Goal: Communication & Community: Connect with others

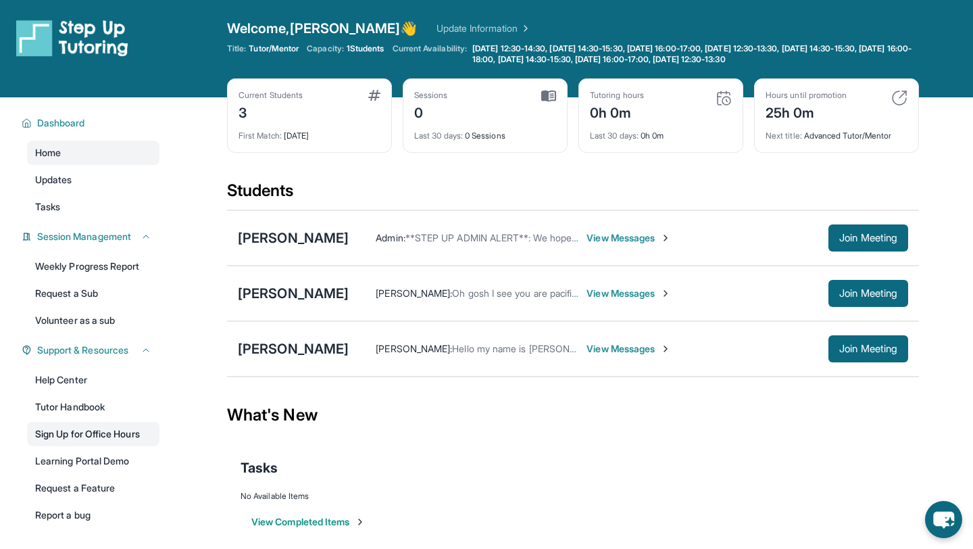
scroll to position [97, 0]
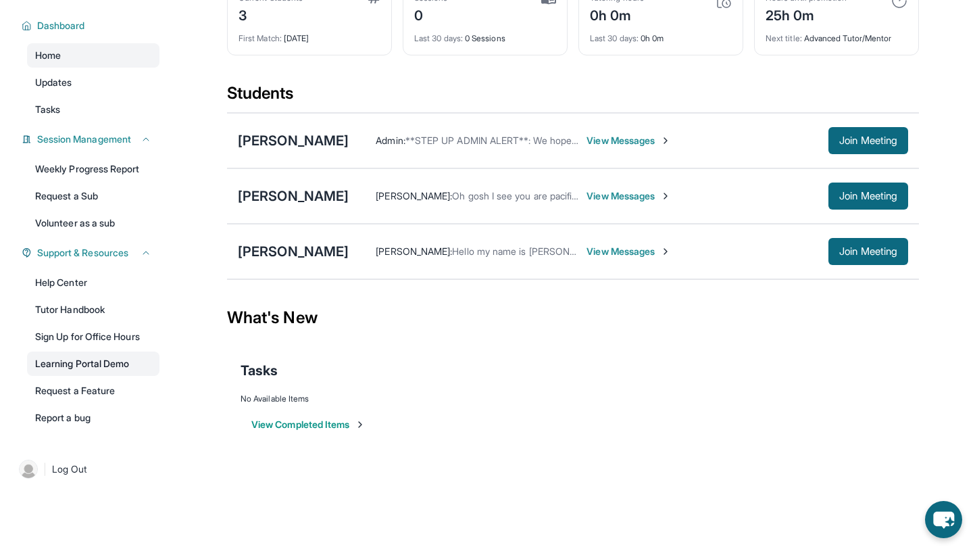
click at [109, 364] on link "Learning Portal Demo" at bounding box center [93, 363] width 132 height 24
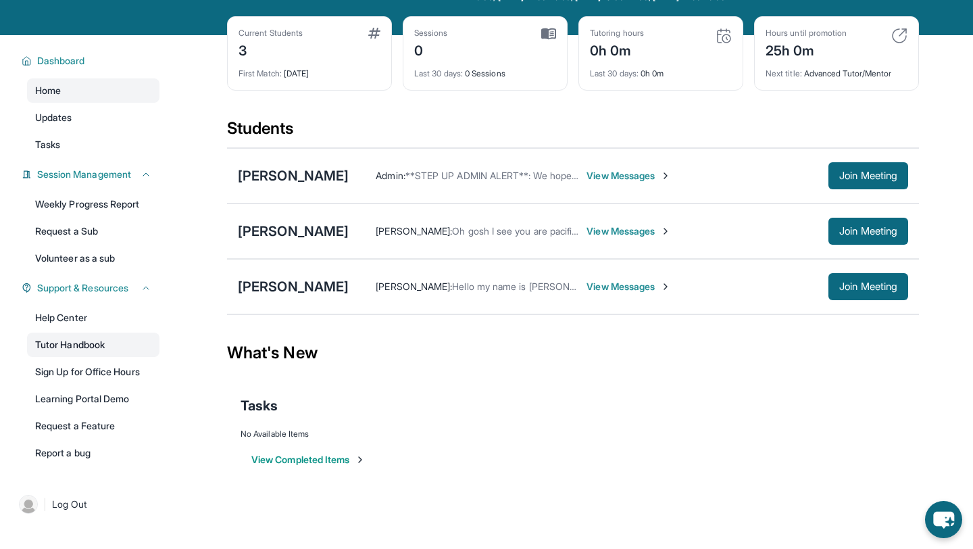
scroll to position [53, 0]
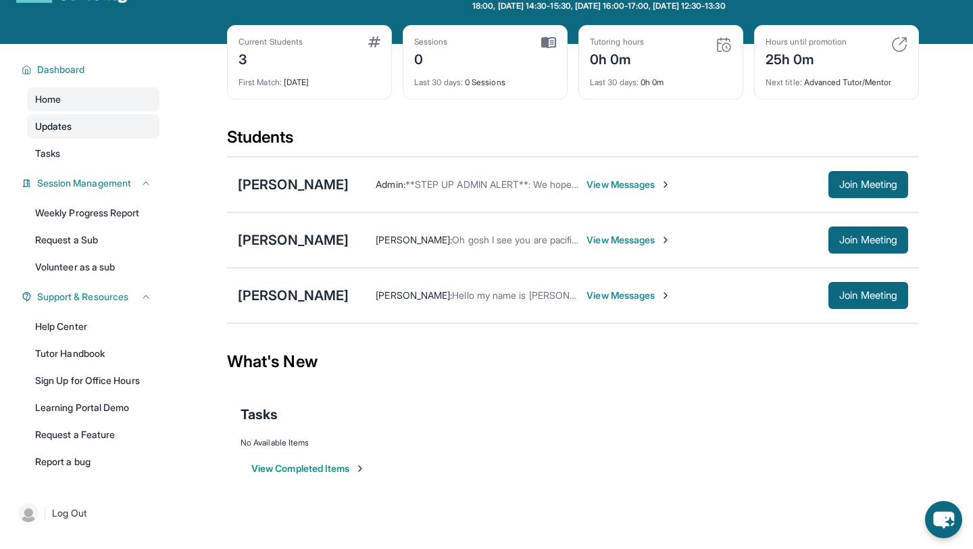
click at [129, 134] on link "Updates" at bounding box center [93, 126] width 132 height 24
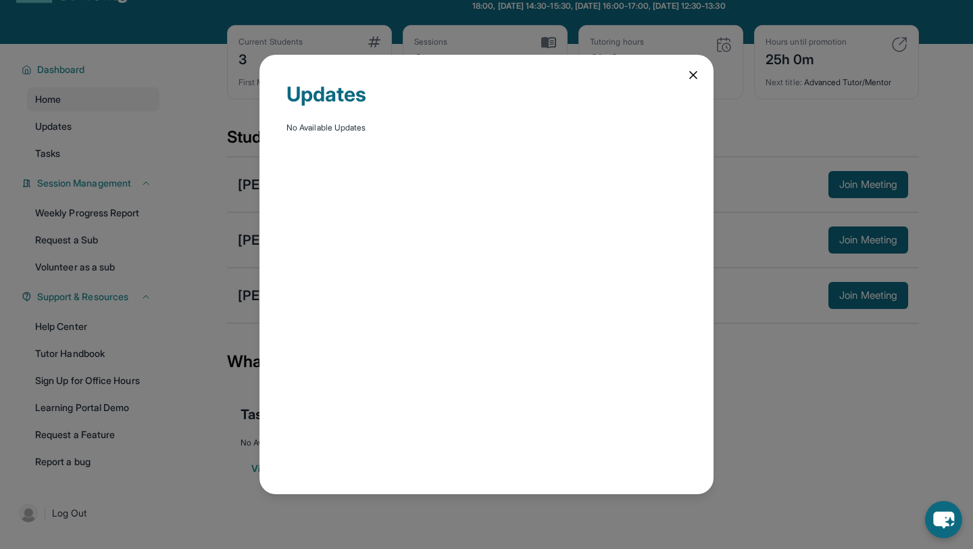
click at [685, 78] on div "Updates No Available Updates" at bounding box center [487, 274] width 454 height 439
click at [689, 76] on icon at bounding box center [694, 75] width 14 height 14
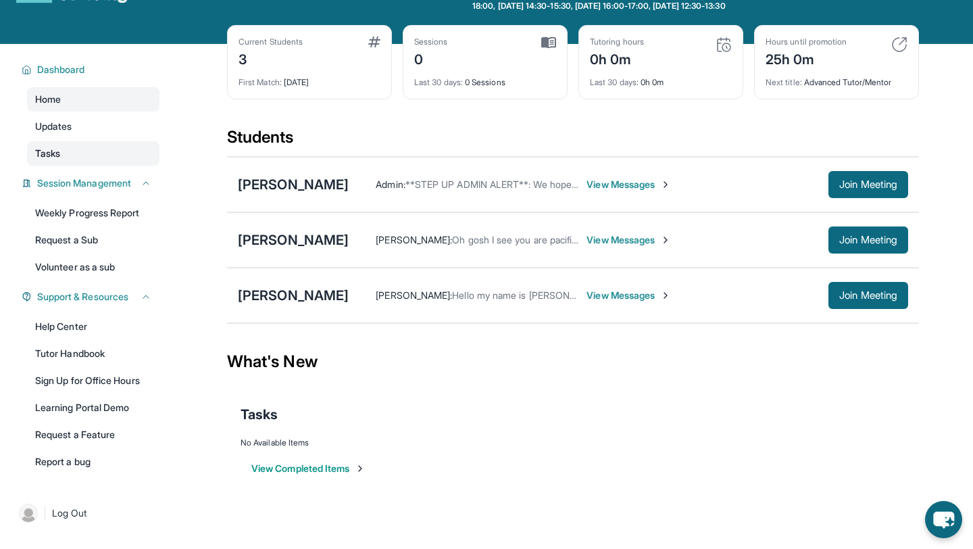
click at [105, 147] on link "Tasks" at bounding box center [93, 153] width 132 height 24
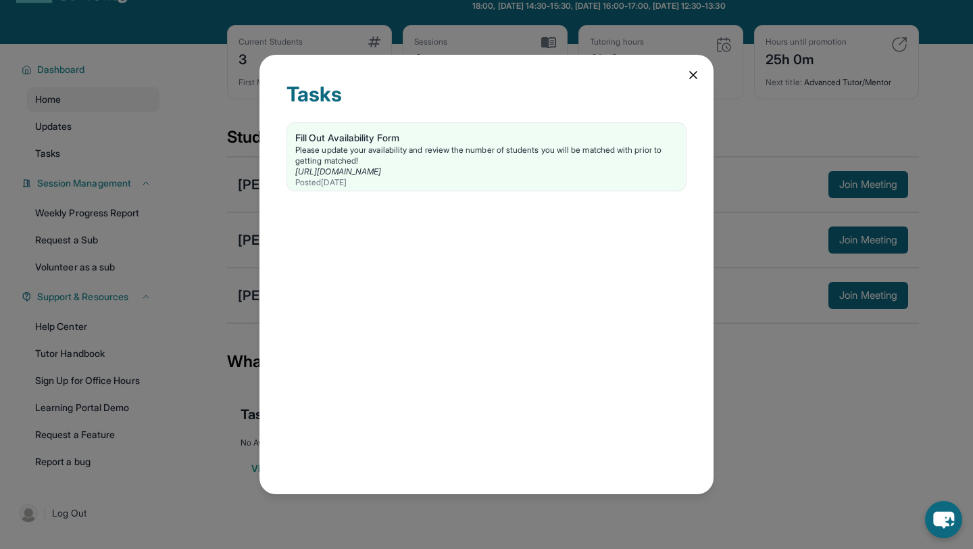
click at [683, 78] on div "Tasks Fill Out Availability Form Please update your availability and review the…" at bounding box center [487, 274] width 454 height 439
click at [697, 55] on div "Tasks Fill Out Availability Form Please update your availability and review the…" at bounding box center [487, 274] width 454 height 439
click at [695, 87] on div "Tasks Fill Out Availability Form Please update your availability and review the…" at bounding box center [487, 274] width 454 height 439
click at [693, 76] on icon at bounding box center [693, 75] width 7 height 7
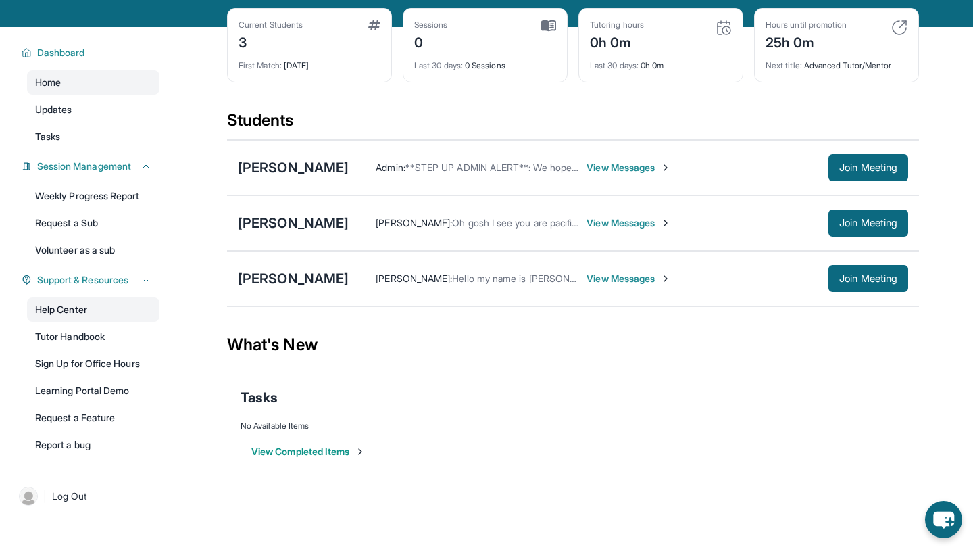
scroll to position [0, 0]
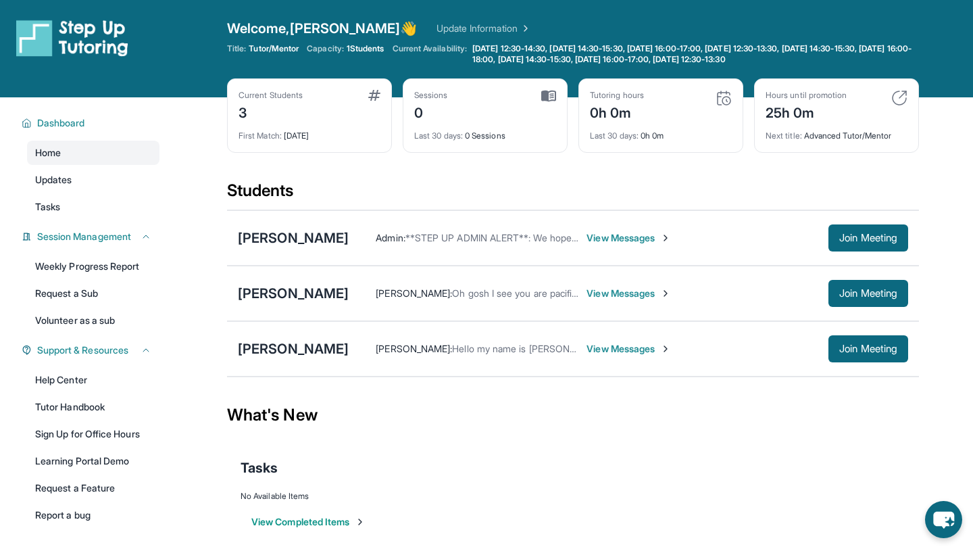
click at [76, 32] on img at bounding box center [72, 38] width 112 height 38
click at [27, 39] on img at bounding box center [72, 38] width 112 height 38
click at [41, 118] on span "Dashboard" at bounding box center [61, 123] width 48 height 14
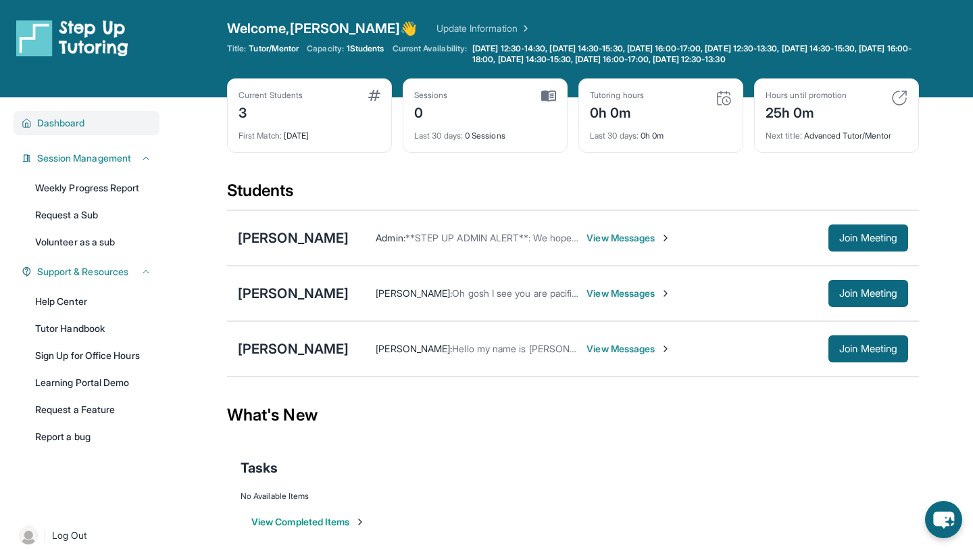
click at [64, 120] on span "Dashboard" at bounding box center [61, 123] width 48 height 14
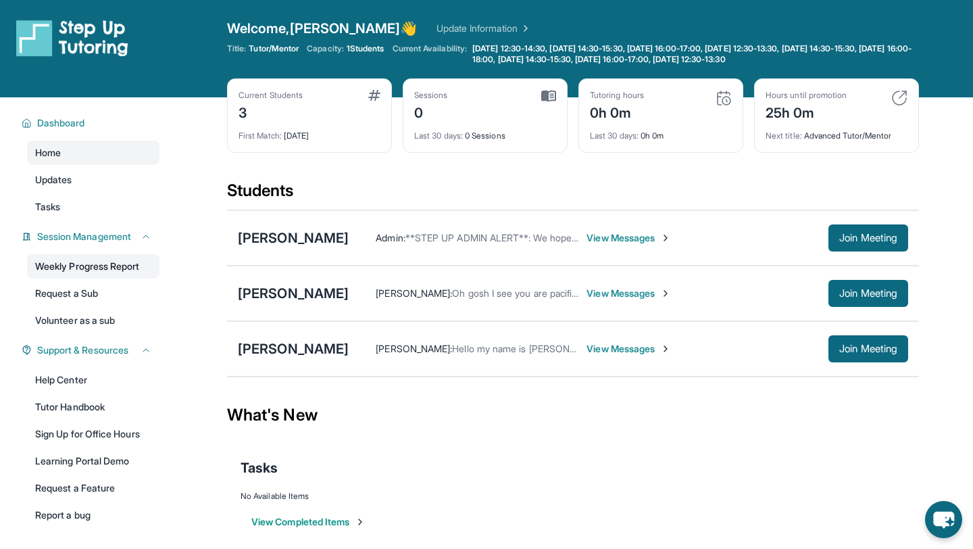
click at [99, 267] on link "Weekly Progress Report" at bounding box center [93, 266] width 132 height 24
click at [109, 293] on link "Request a Sub" at bounding box center [93, 293] width 132 height 24
click at [147, 348] on icon at bounding box center [146, 350] width 11 height 11
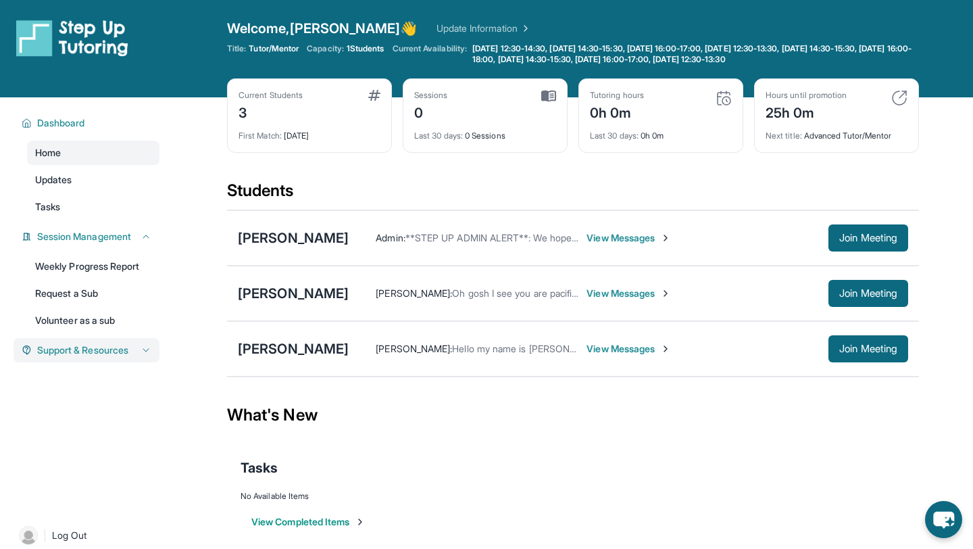
click at [147, 348] on icon at bounding box center [146, 350] width 11 height 11
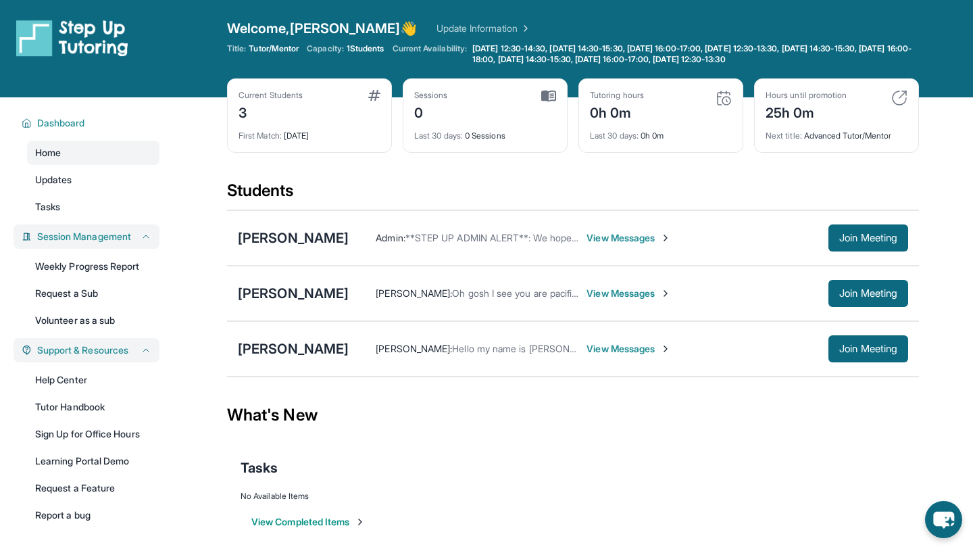
click at [138, 241] on button "Session Management" at bounding box center [92, 237] width 120 height 14
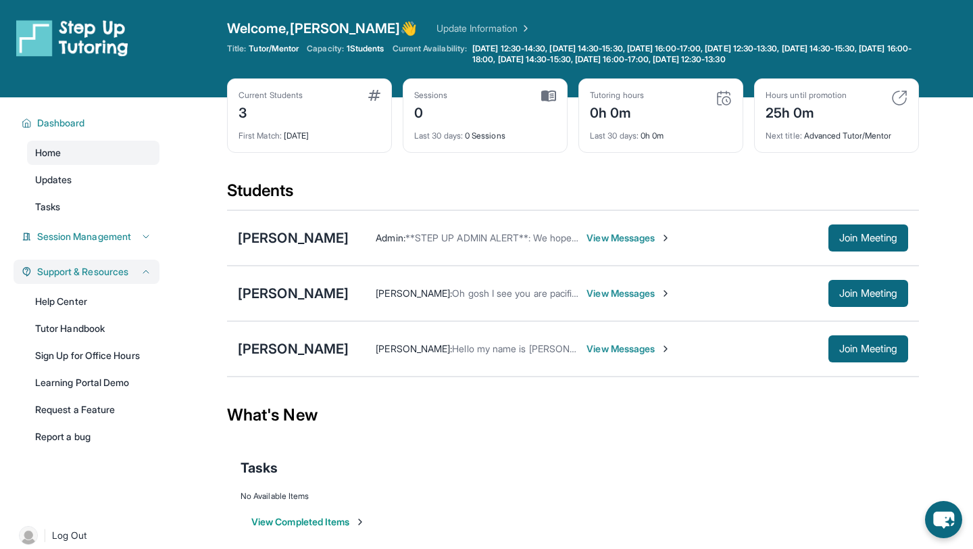
click at [142, 266] on icon at bounding box center [146, 271] width 11 height 11
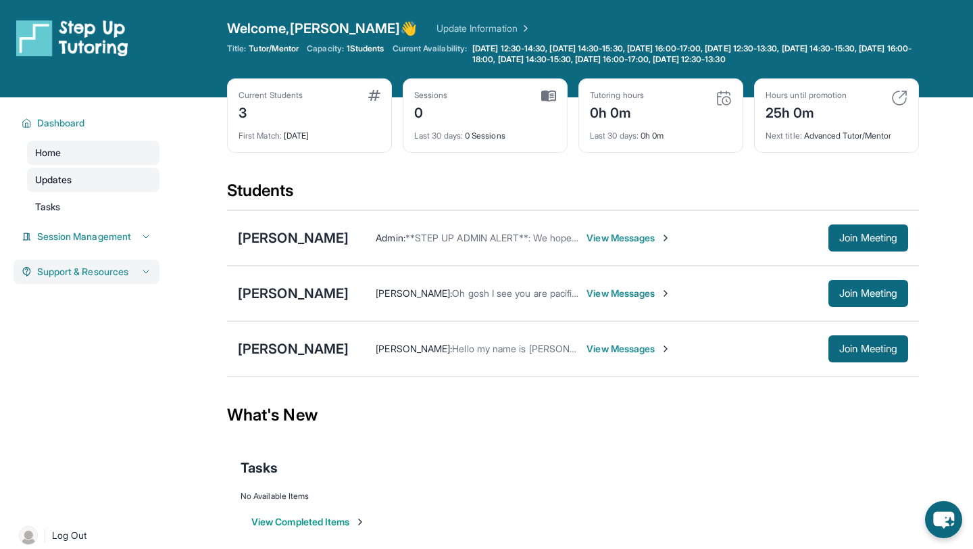
click at [107, 181] on link "Updates" at bounding box center [93, 180] width 132 height 24
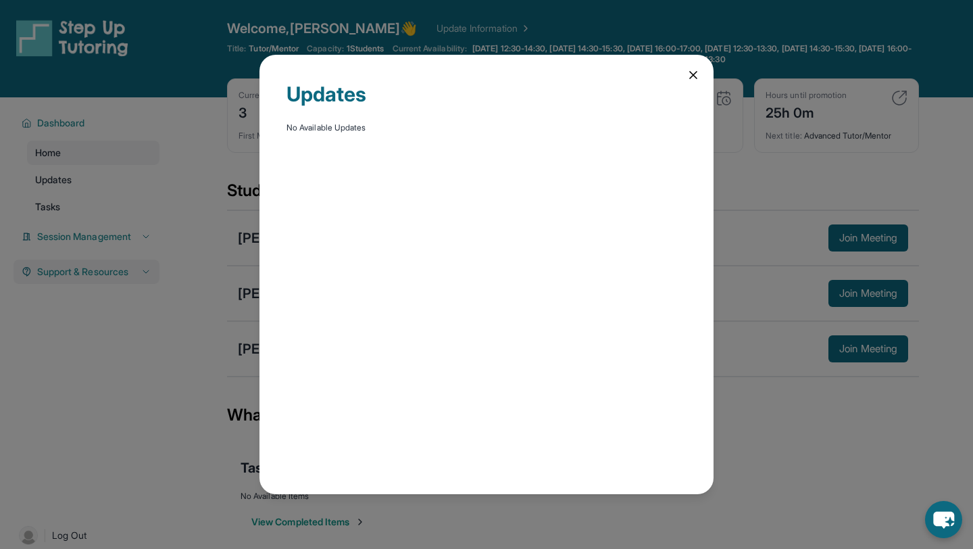
click at [687, 71] on icon at bounding box center [694, 75] width 14 height 14
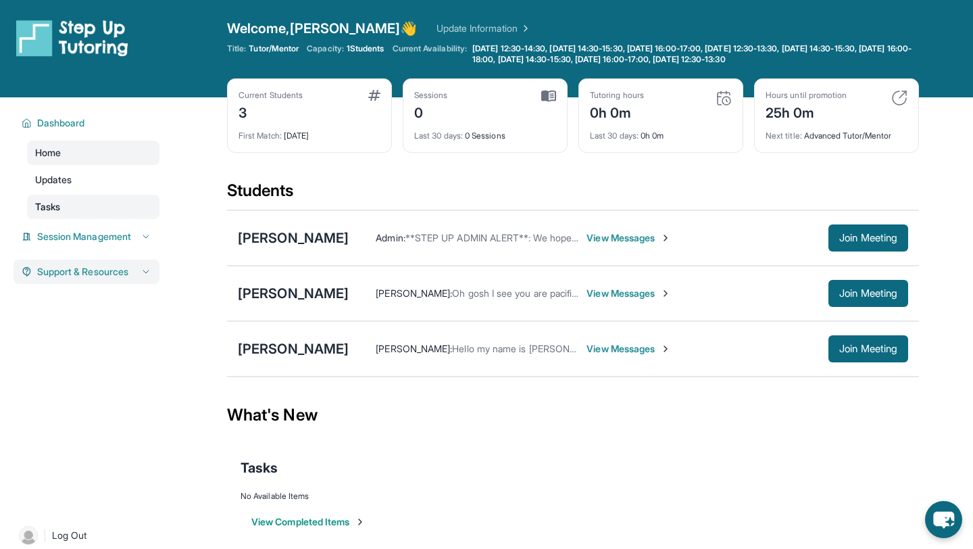
click at [121, 201] on link "Tasks" at bounding box center [93, 207] width 132 height 24
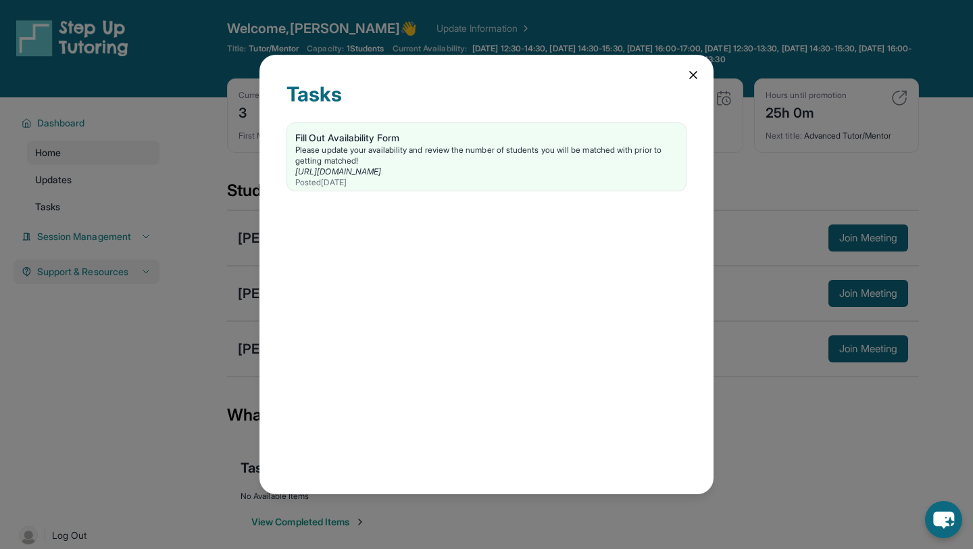
click at [696, 74] on icon at bounding box center [694, 75] width 14 height 14
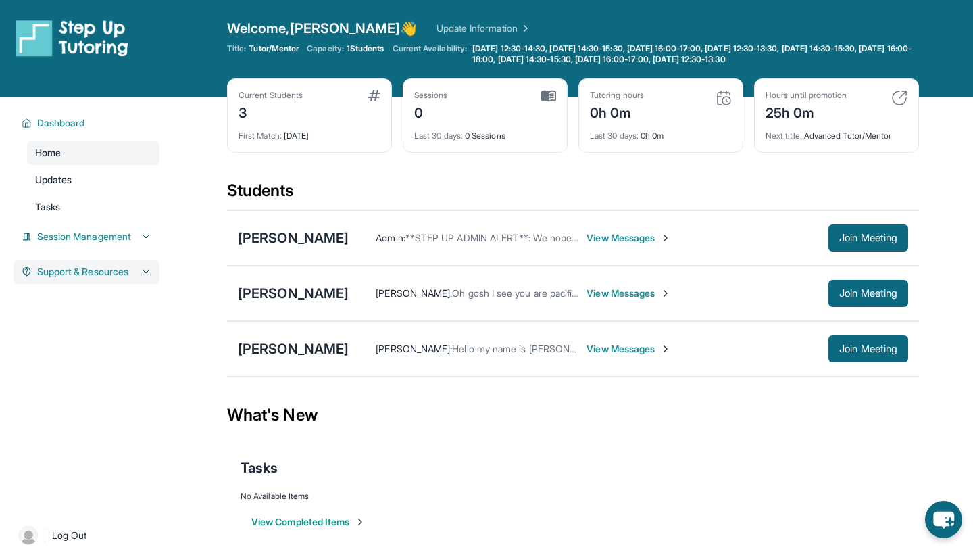
click at [82, 25] on img at bounding box center [72, 38] width 112 height 38
click at [83, 26] on img at bounding box center [72, 38] width 112 height 38
click at [328, 233] on div "[PERSON_NAME]" at bounding box center [293, 237] width 111 height 19
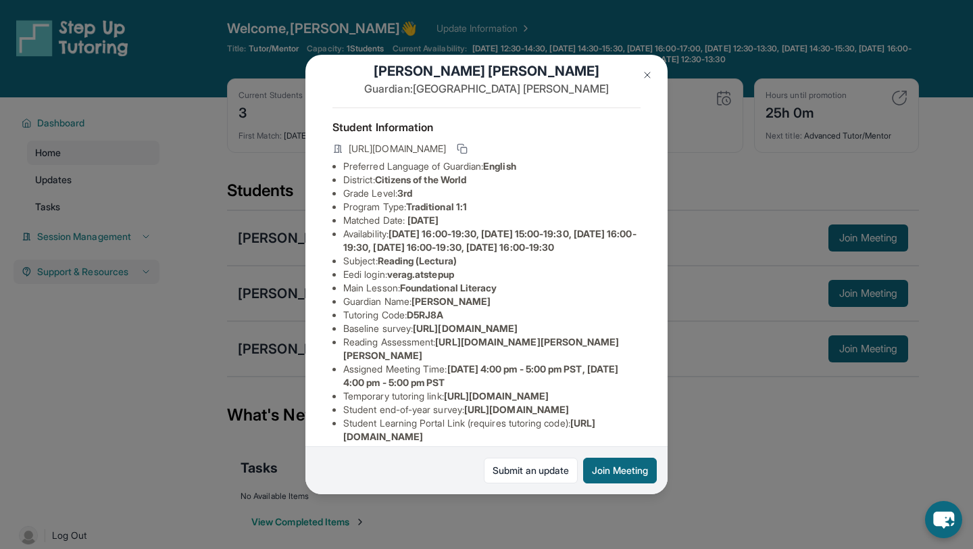
scroll to position [31, 0]
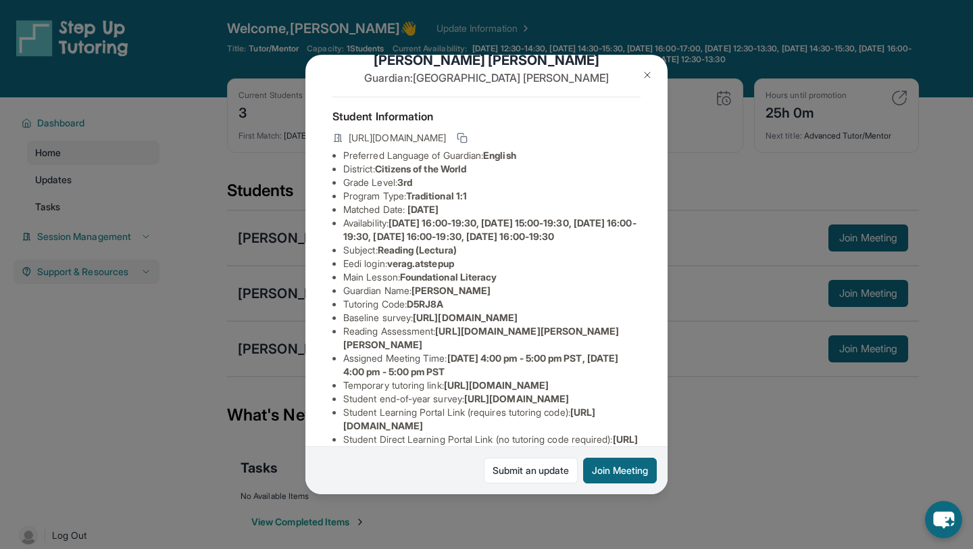
click at [646, 73] on img at bounding box center [647, 75] width 11 height 11
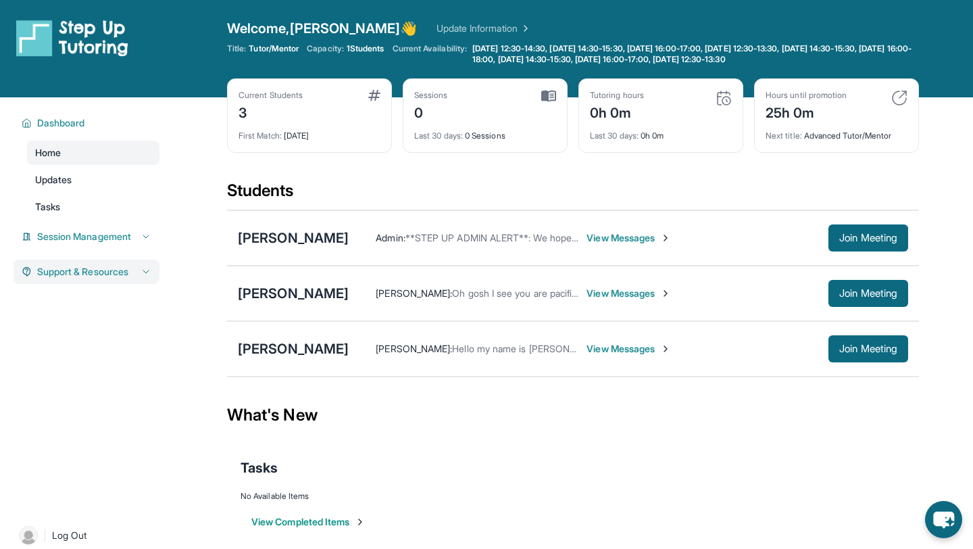
click at [671, 234] on span "View Messages" at bounding box center [629, 238] width 84 height 14
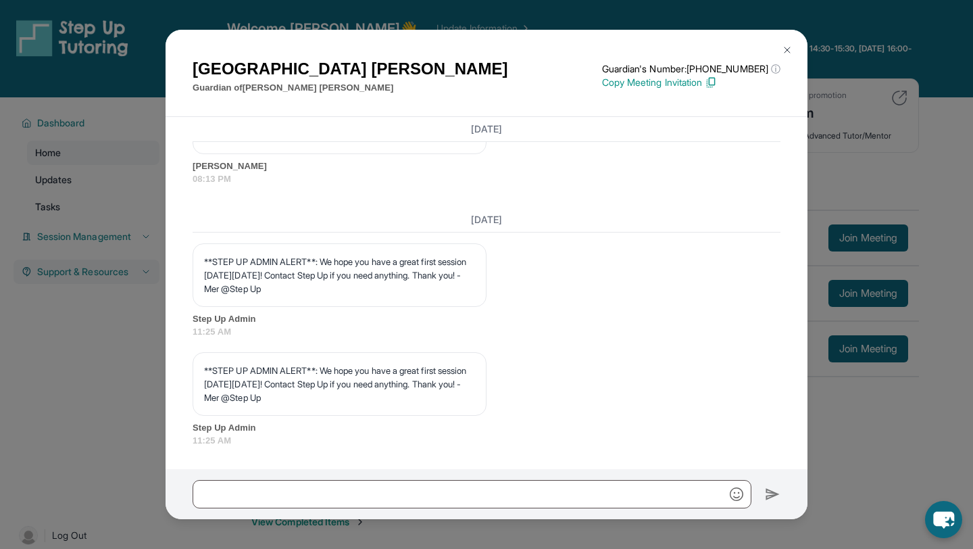
scroll to position [1829, 0]
click at [779, 55] on button at bounding box center [787, 49] width 27 height 27
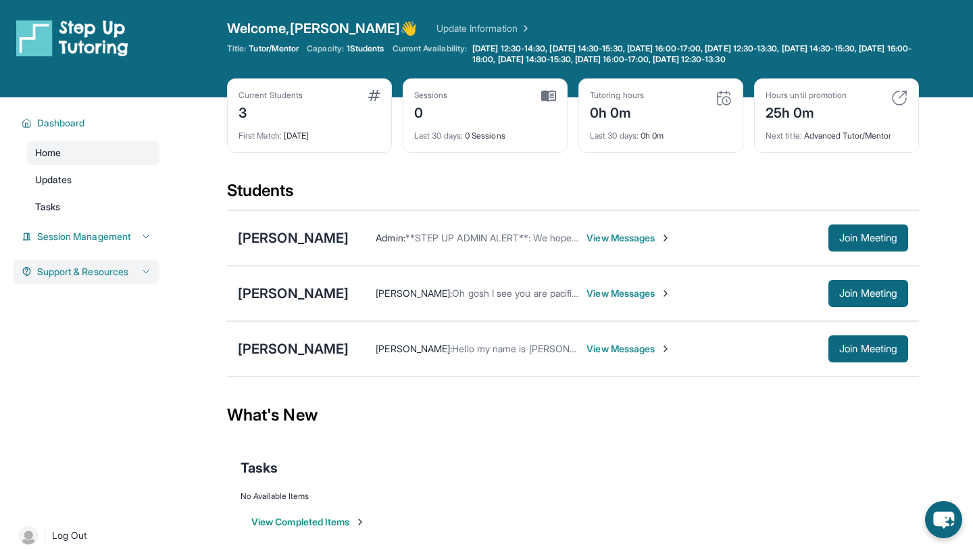
click at [668, 234] on span "View Messages" at bounding box center [629, 238] width 84 height 14
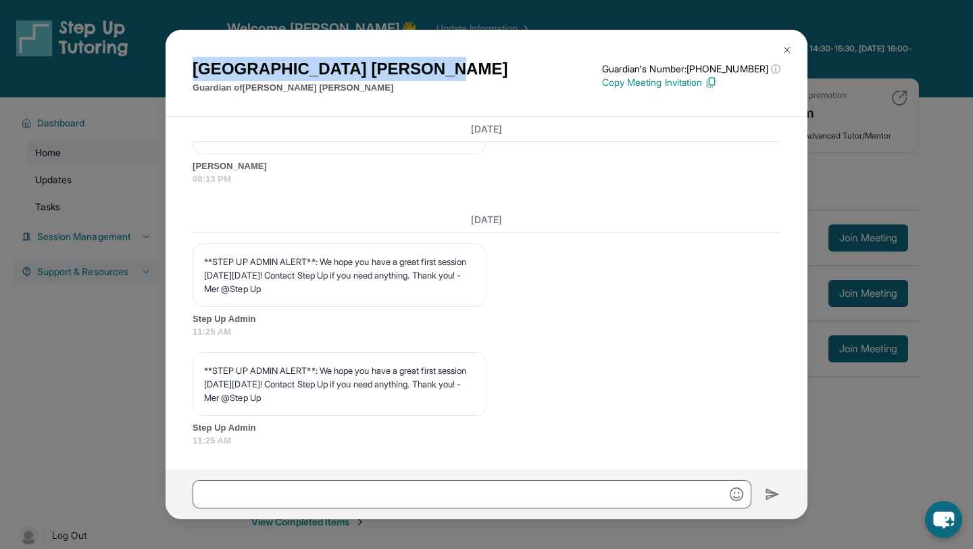
drag, startPoint x: 189, startPoint y: 70, endPoint x: 345, endPoint y: 70, distance: 156.1
click at [345, 70] on div "Loreto Rodriguez Guardian of Vera Garcia Rodriguez Guardian's Number: +14248428…" at bounding box center [487, 73] width 642 height 87
copy h1 "Loreto Rodriguez"
click at [787, 45] on img at bounding box center [787, 50] width 11 height 11
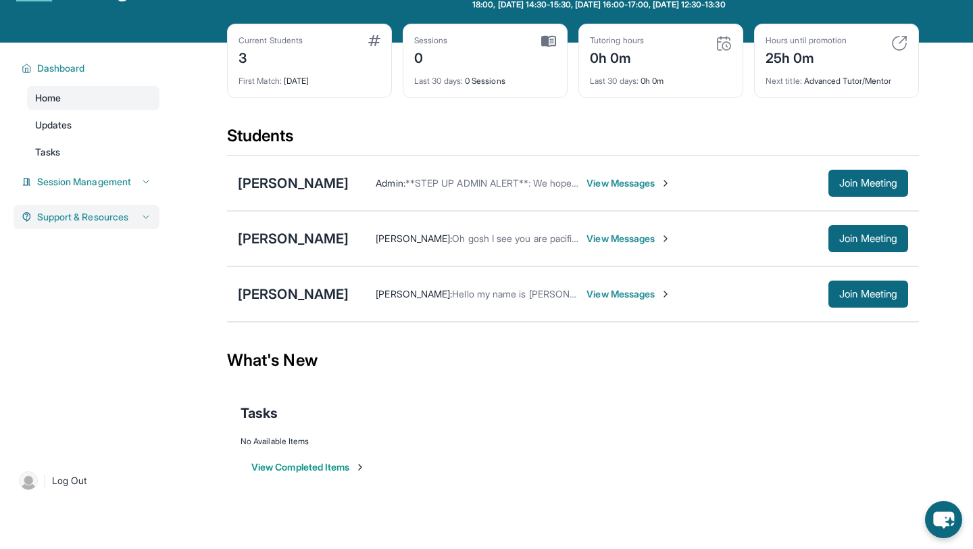
scroll to position [56, 0]
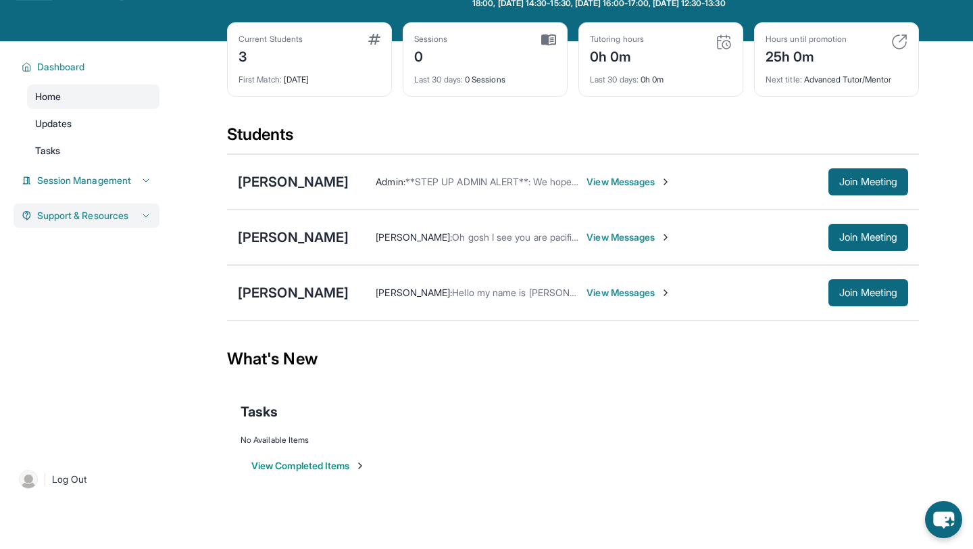
click at [616, 237] on span "View Messages" at bounding box center [629, 237] width 84 height 14
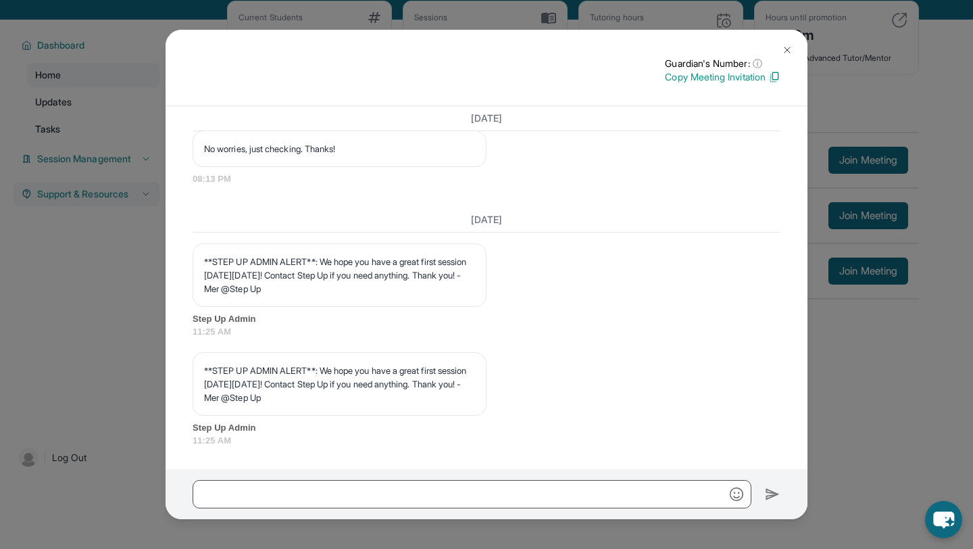
scroll to position [97, 0]
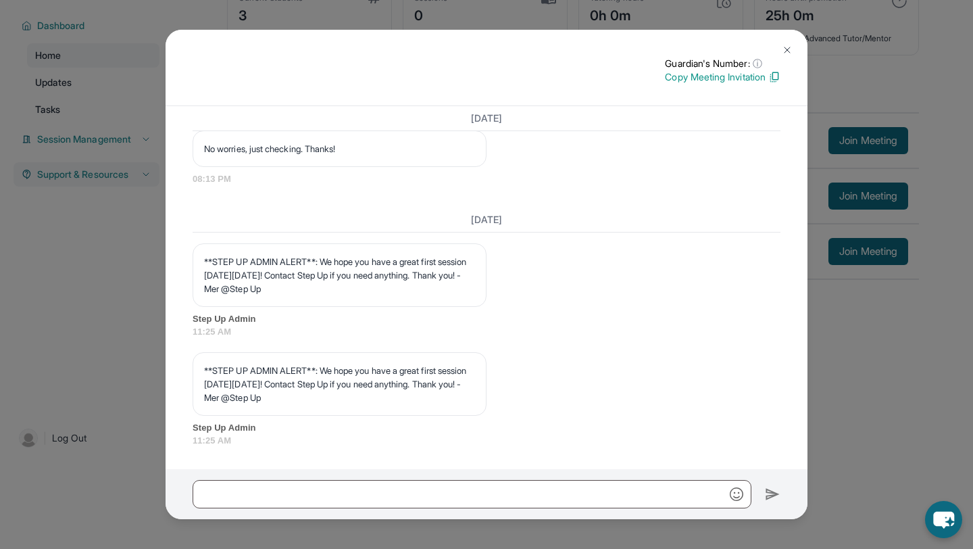
click at [787, 45] on img at bounding box center [787, 50] width 11 height 11
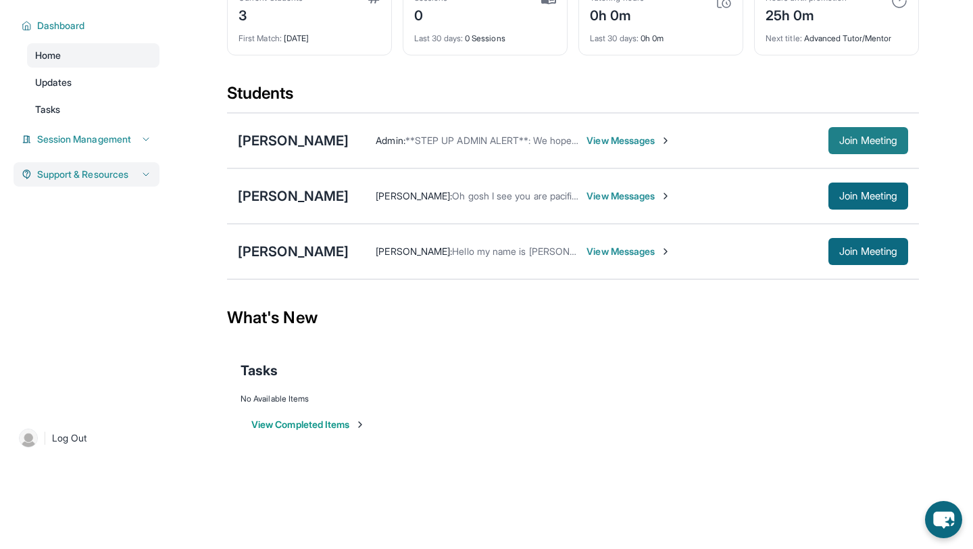
click at [853, 141] on span "Join Meeting" at bounding box center [868, 141] width 58 height 8
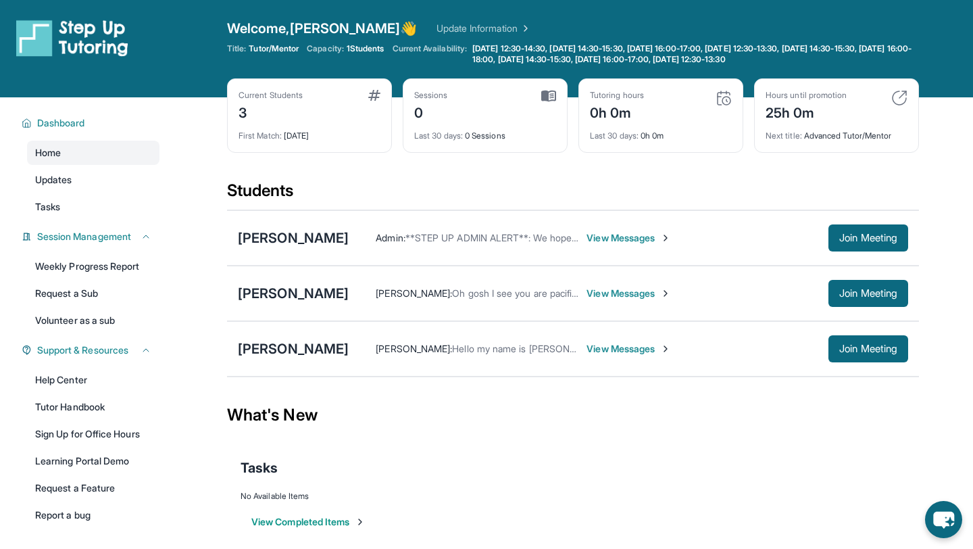
click at [598, 287] on span "View Messages" at bounding box center [629, 294] width 84 height 14
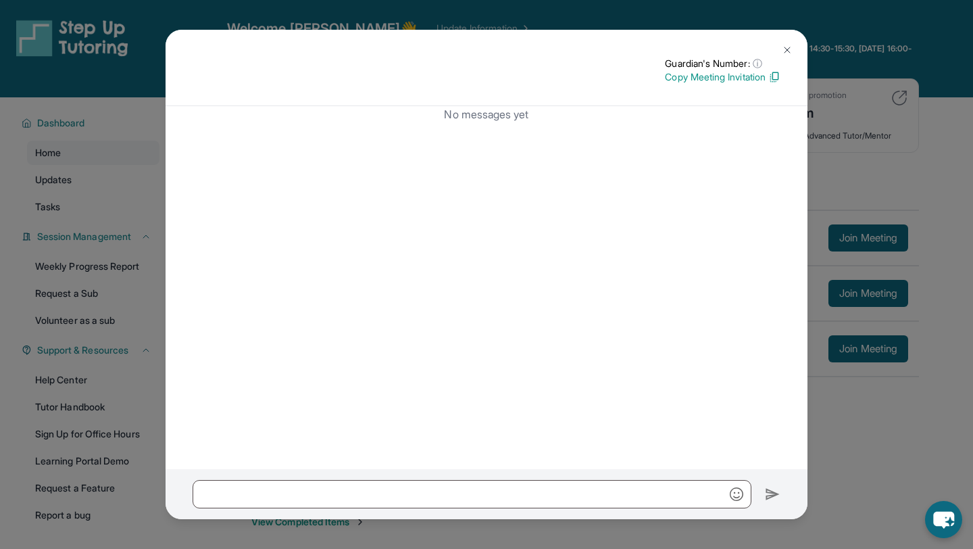
click at [783, 47] on img at bounding box center [787, 50] width 11 height 11
